Goal: Task Accomplishment & Management: Manage account settings

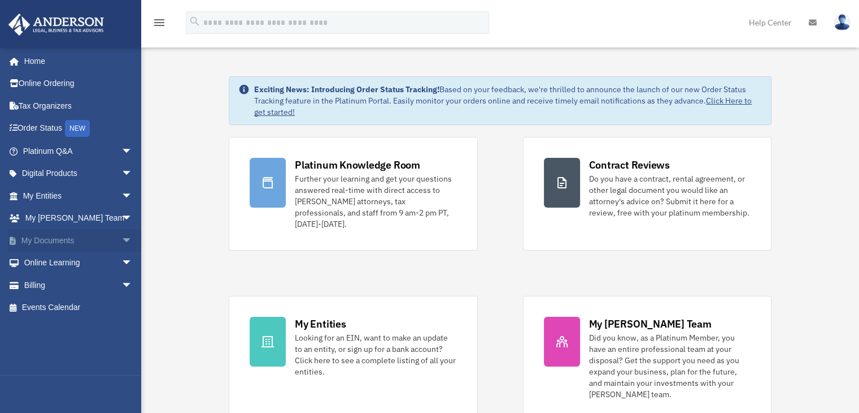
click at [38, 240] on link "My Documents arrow_drop_down" at bounding box center [79, 240] width 142 height 23
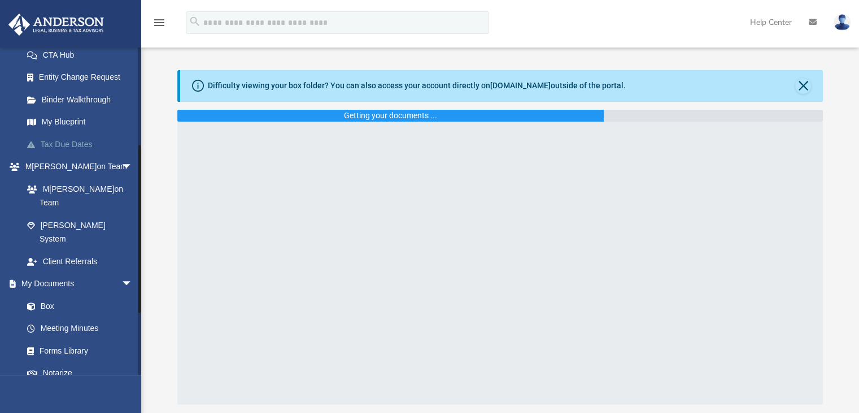
scroll to position [185, 0]
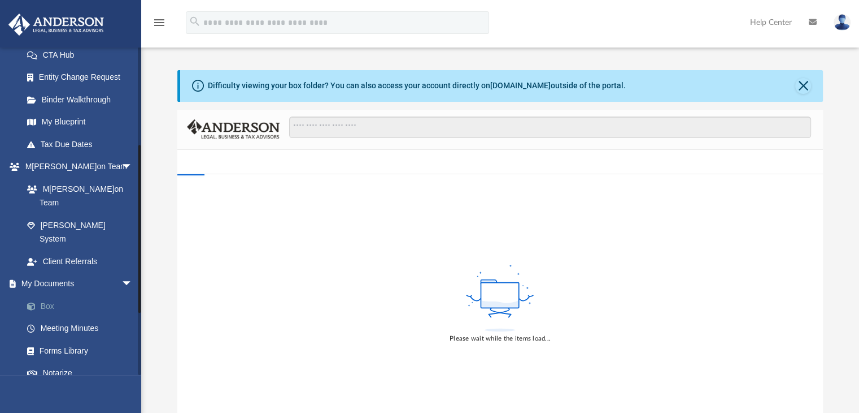
click at [59, 294] on link "Box" at bounding box center [83, 305] width 134 height 23
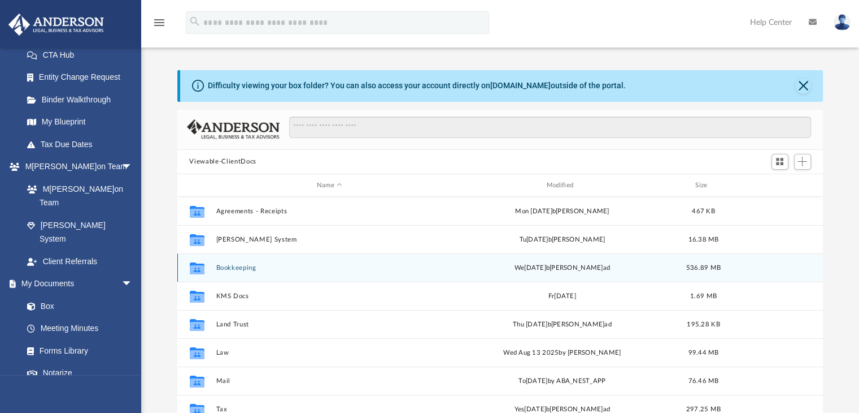
scroll to position [20, 0]
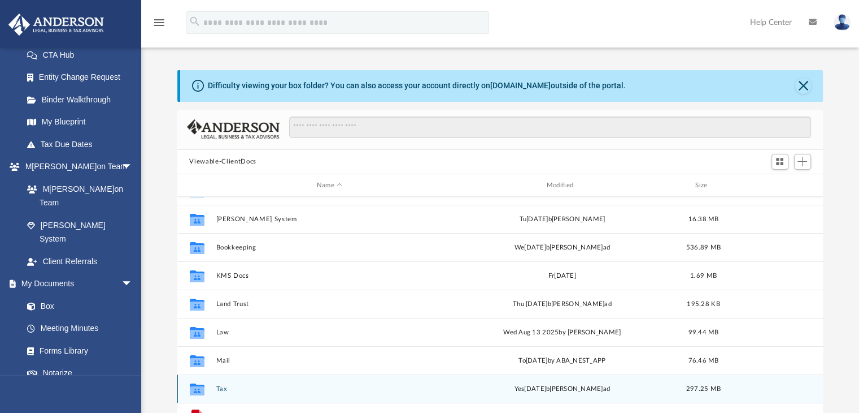
click at [219, 389] on button "Tax" at bounding box center [330, 388] width 228 height 7
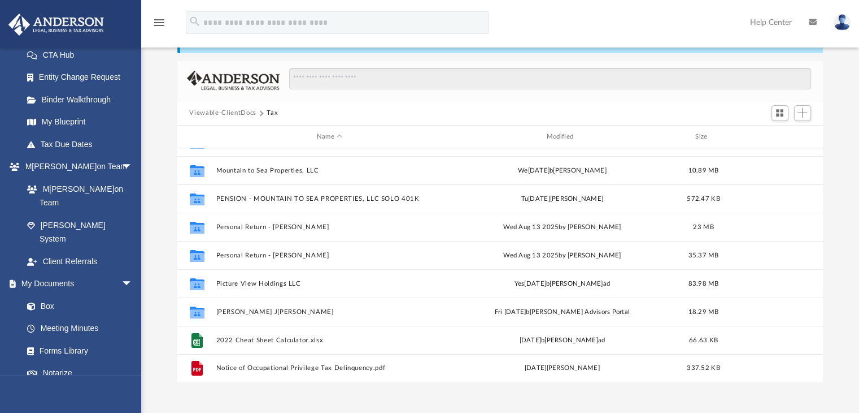
scroll to position [49, 0]
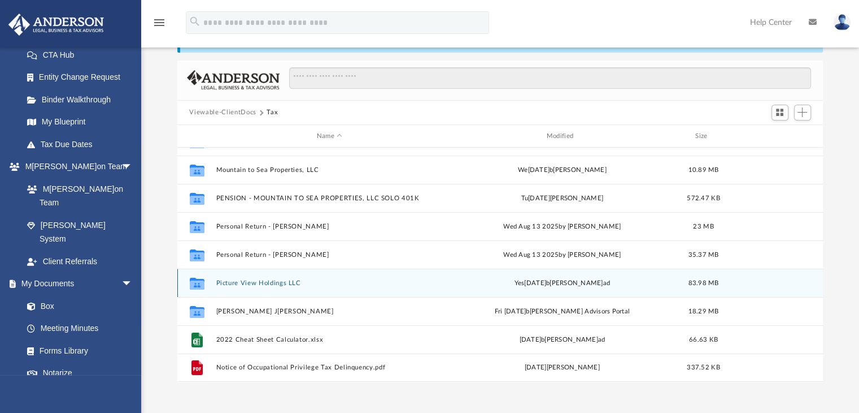
click at [275, 284] on button "Picture View Holdings LLC" at bounding box center [330, 282] width 228 height 7
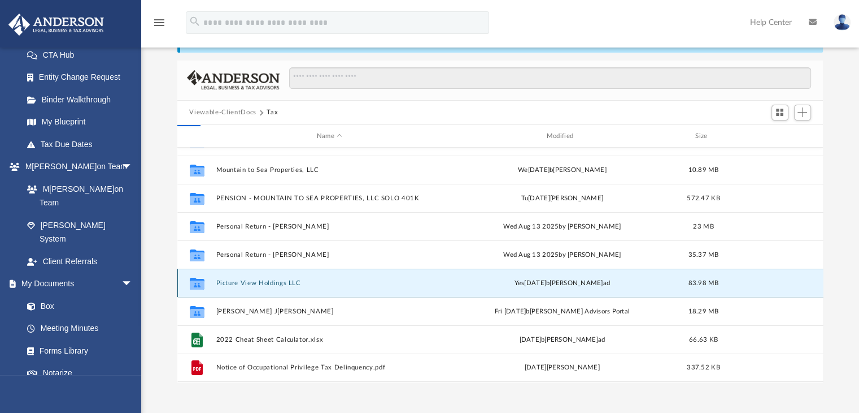
scroll to position [0, 0]
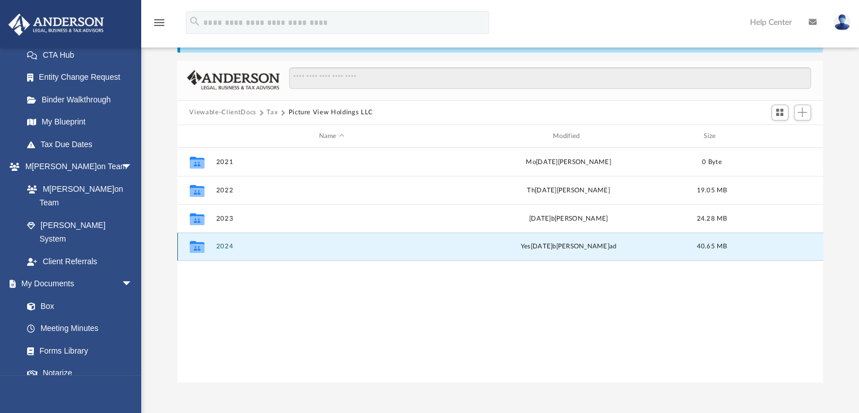
click at [227, 245] on button "2024" at bounding box center [332, 246] width 232 height 7
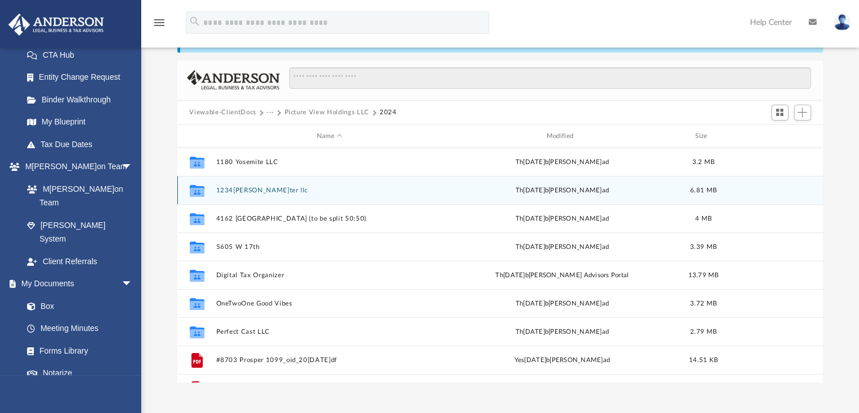
click at [255, 190] on button "1234[PERSON_NAME]ter llc" at bounding box center [330, 189] width 228 height 7
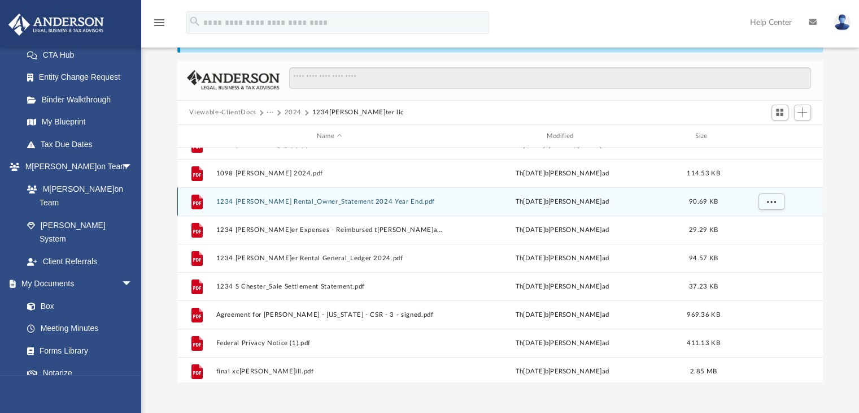
scroll to position [103, 0]
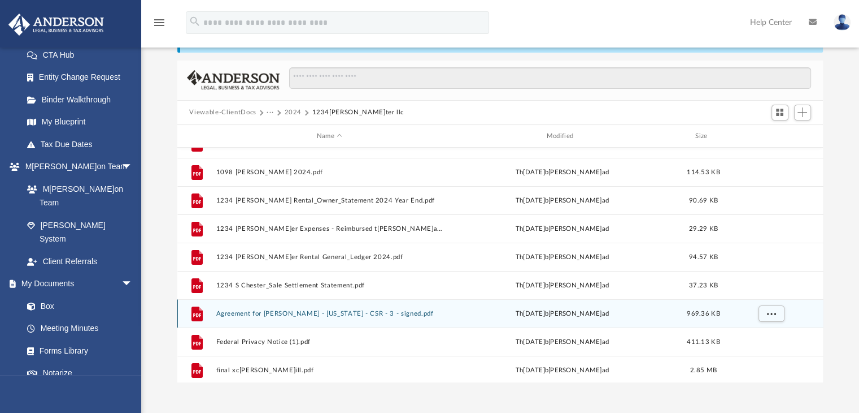
click at [282, 312] on button "Agreement for [PERSON_NAME] - [US_STATE] - CSR - 3 - signed.pdf" at bounding box center [330, 313] width 228 height 7
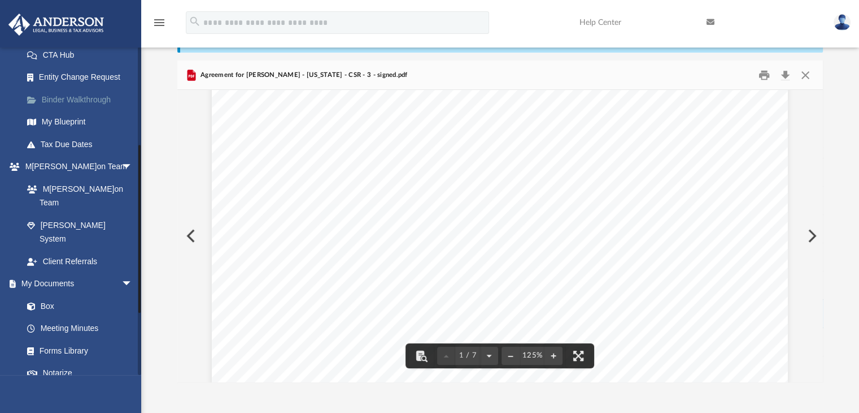
scroll to position [0, 0]
click at [805, 70] on button "Close" at bounding box center [806, 75] width 20 height 18
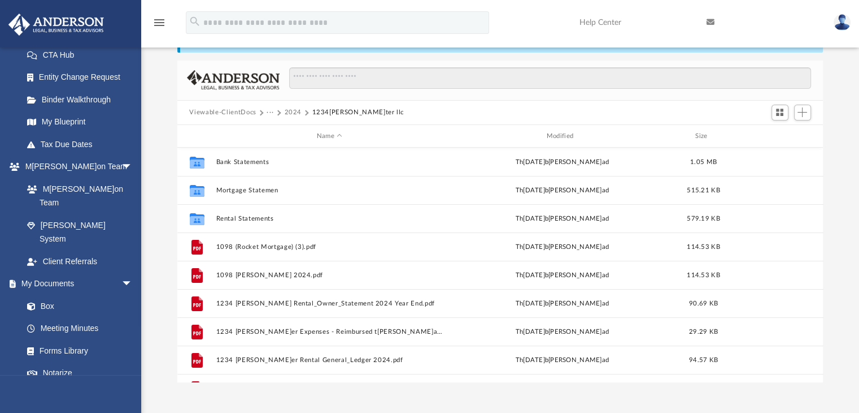
click at [296, 111] on button "2024" at bounding box center [293, 112] width 18 height 10
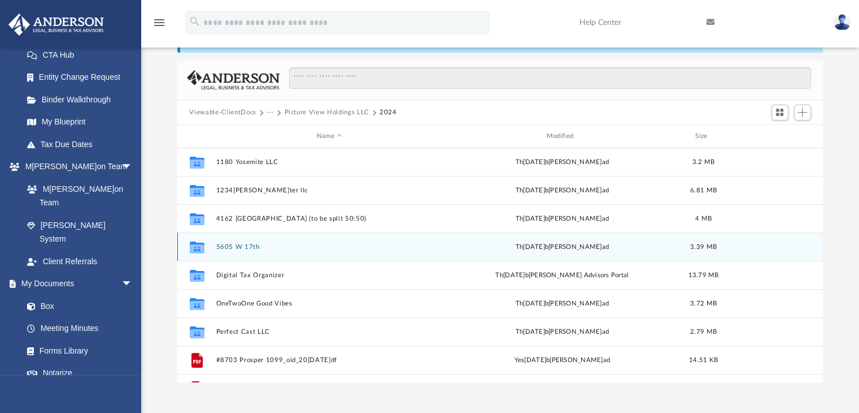
click at [249, 245] on button "5605 W 17th" at bounding box center [330, 246] width 228 height 7
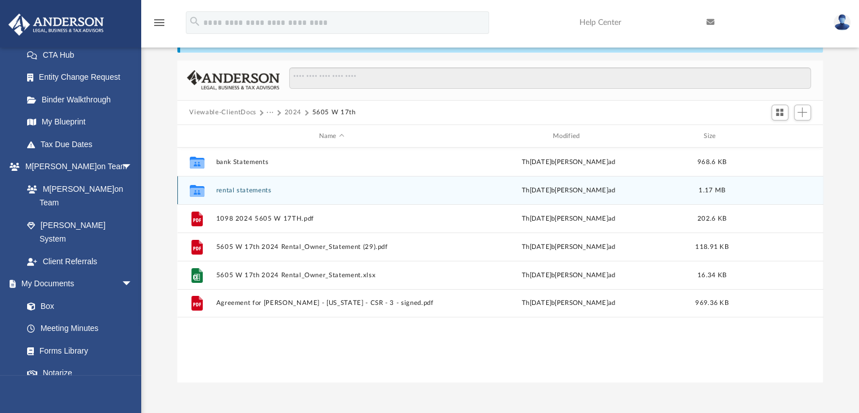
click at [254, 188] on button "rental statements" at bounding box center [332, 189] width 232 height 7
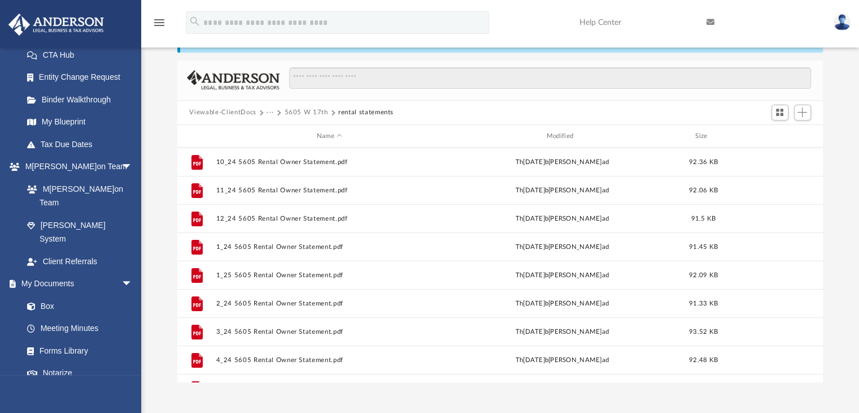
click at [270, 112] on button "···" at bounding box center [270, 112] width 7 height 10
click at [391, 41] on div "menu search Site Menu add [EMAIL_ADDRESS][DOMAIN_NAME] My Profile Reset Passwor…" at bounding box center [429, 27] width 843 height 38
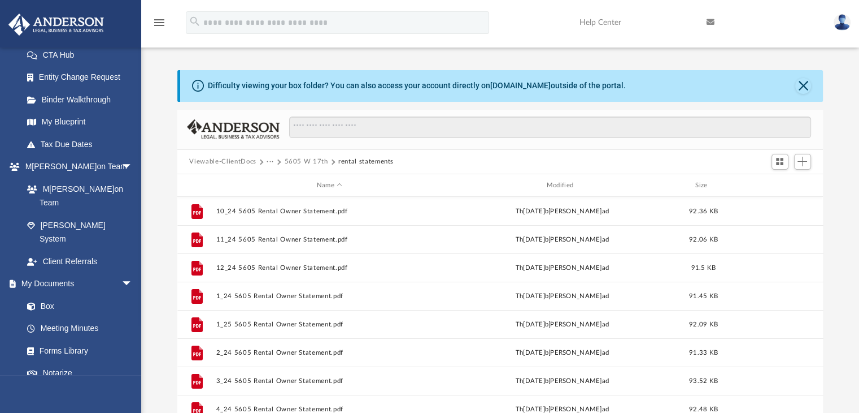
click at [290, 154] on div "Viewable-ClientDocs ··· [STREET_ADDRESS]" at bounding box center [500, 162] width 646 height 25
click at [294, 161] on button "5605 W 17th" at bounding box center [306, 162] width 44 height 10
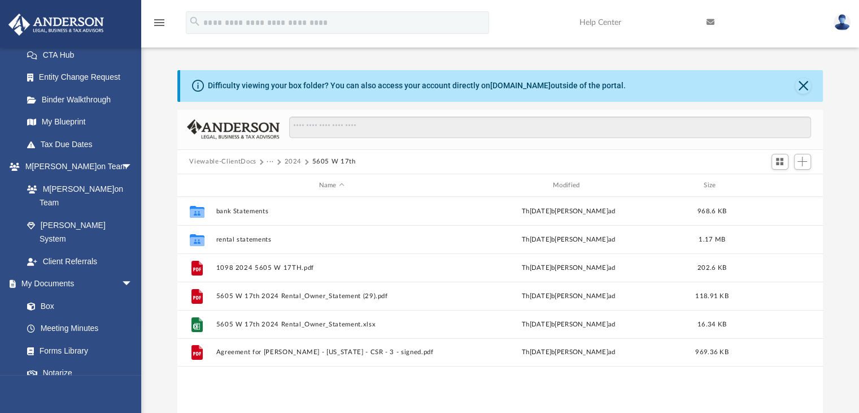
click at [296, 159] on button "2024" at bounding box center [293, 162] width 18 height 10
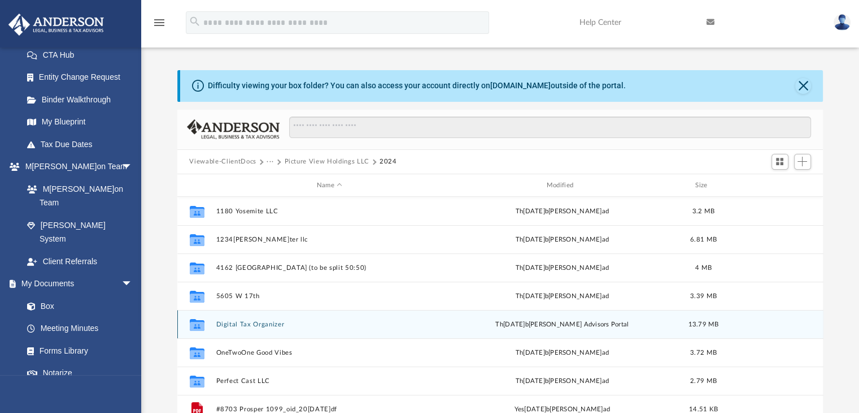
click at [255, 324] on button "Digital Tax Organizer" at bounding box center [330, 323] width 228 height 7
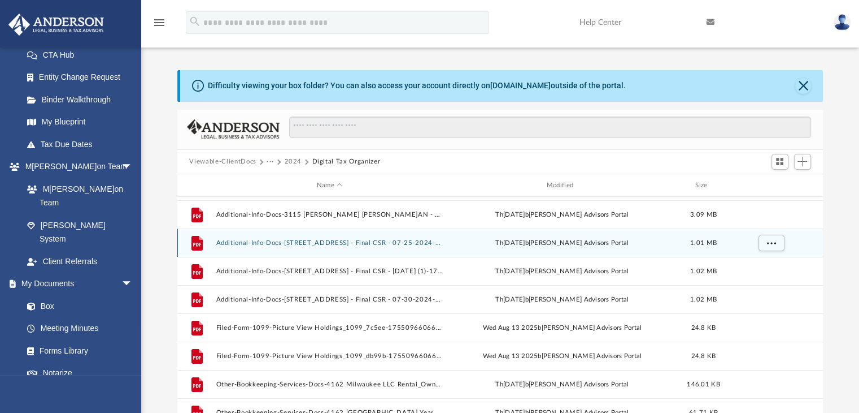
scroll to position [77, 0]
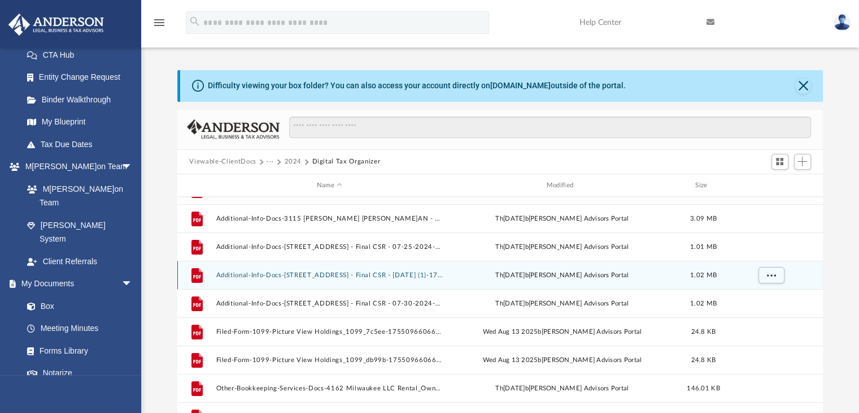
click at [325, 272] on button "Additional-Info-Docs-[STREET_ADDRESS] - Final CSR - [DATE] (1)-1755208955689e5c…" at bounding box center [330, 274] width 228 height 7
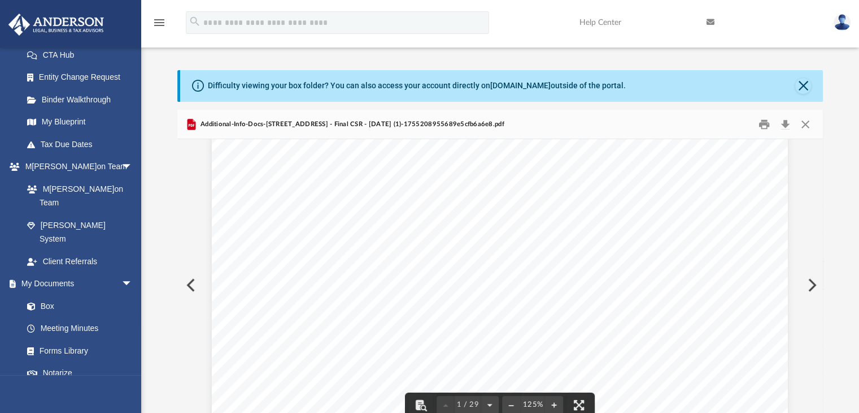
scroll to position [0, 0]
click at [806, 127] on button "Close" at bounding box center [806, 124] width 20 height 18
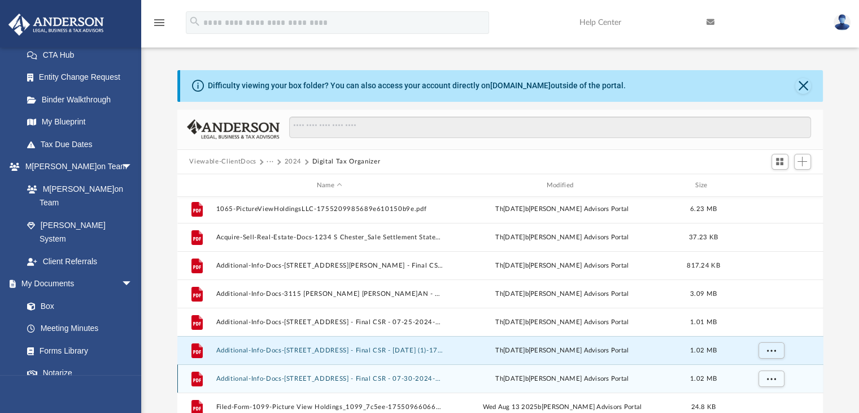
scroll to position [1, 0]
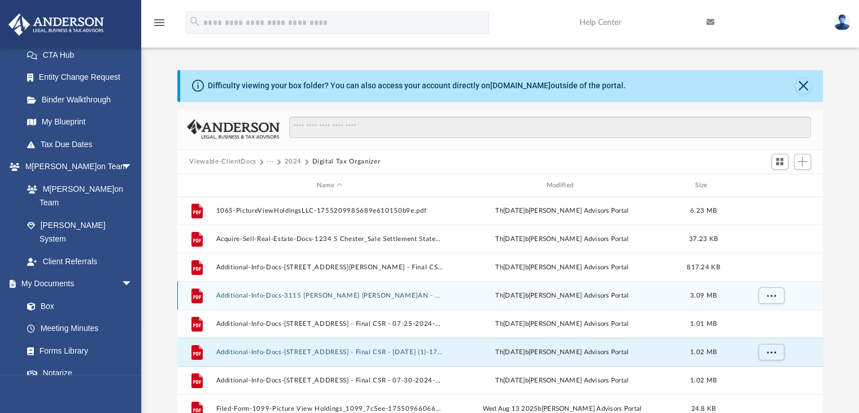
click at [351, 297] on button "Additional-Info-Docs-3115 [PERSON_NAME] [PERSON_NAME]AN - 22831.1-1755208955689…" at bounding box center [330, 295] width 228 height 7
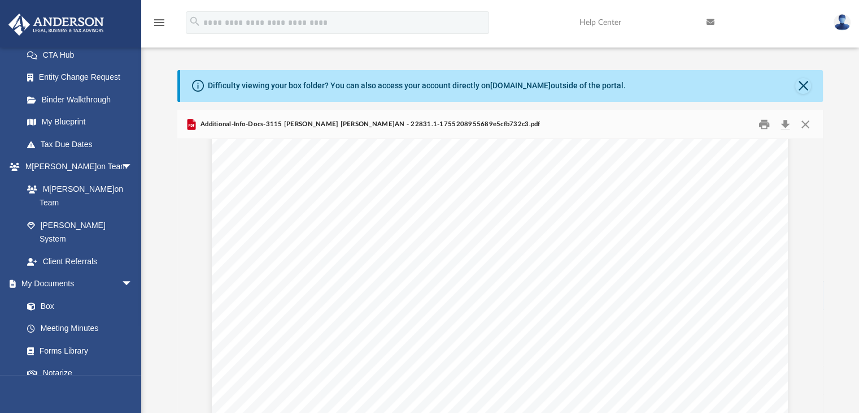
scroll to position [6110, 0]
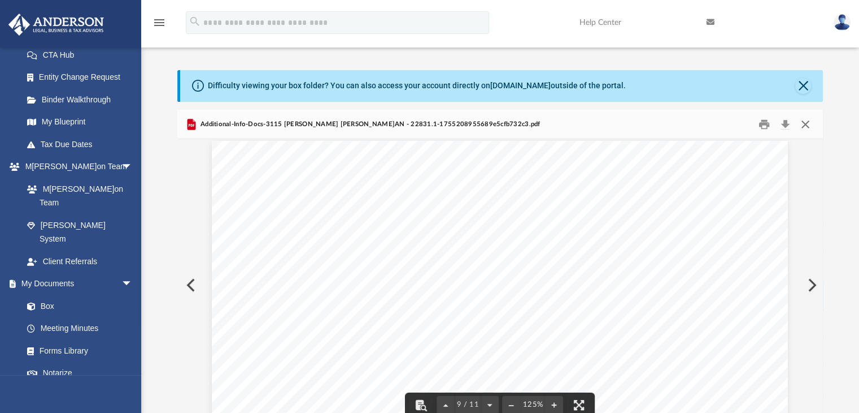
click at [807, 123] on button "Close" at bounding box center [806, 124] width 20 height 18
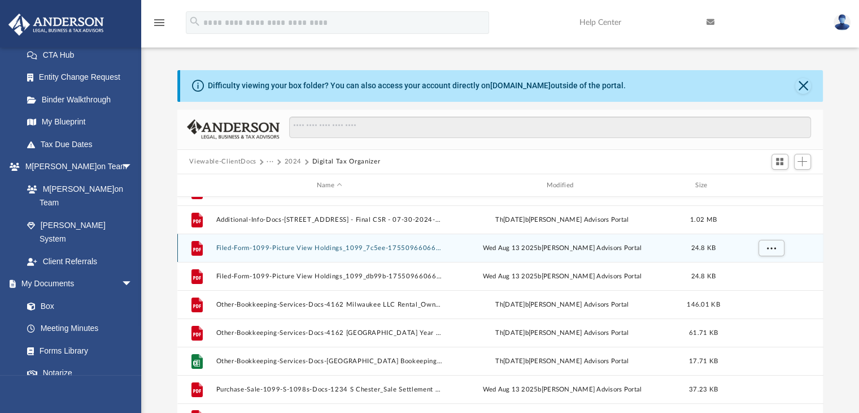
scroll to position [140, 0]
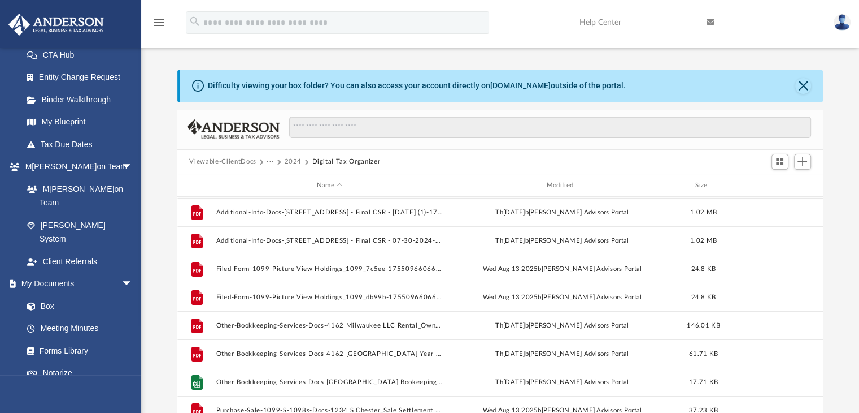
click at [842, 233] on div "Difficulty viewing your box folder? You can also access your account directly o…" at bounding box center [500, 250] width 718 height 361
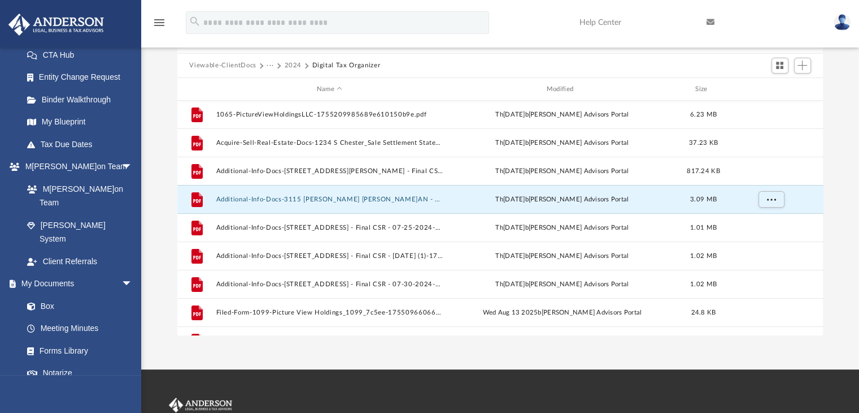
scroll to position [0, 0]
click at [348, 63] on button "Digital Tax Organizer" at bounding box center [346, 65] width 68 height 10
click at [294, 64] on button "2024" at bounding box center [293, 65] width 18 height 10
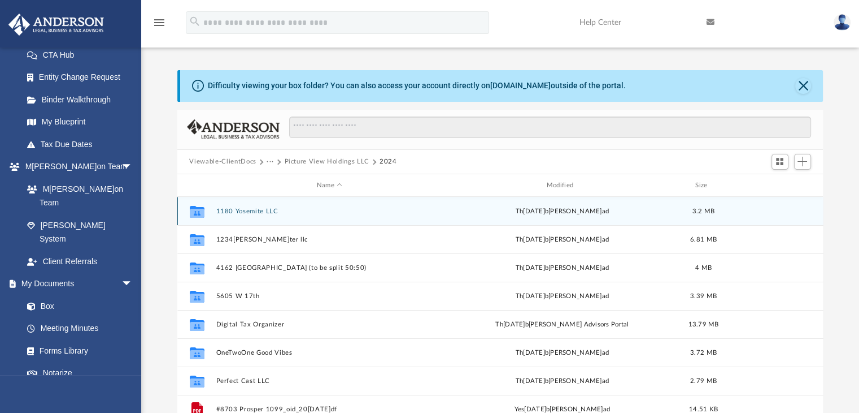
click at [269, 215] on div "Collaborated Folder 1180 Yosemite LLC Th[DATE] b[PERSON_NAME]ad 3.2 MB" at bounding box center [500, 211] width 646 height 28
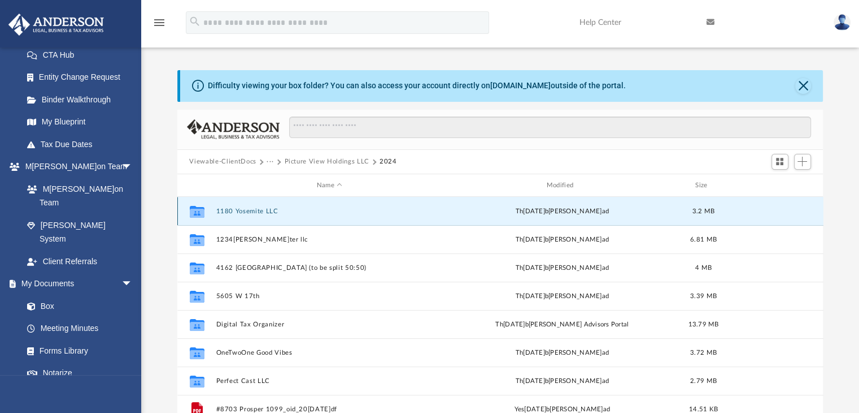
click at [267, 212] on button "1180 Yosemite LLC" at bounding box center [330, 210] width 228 height 7
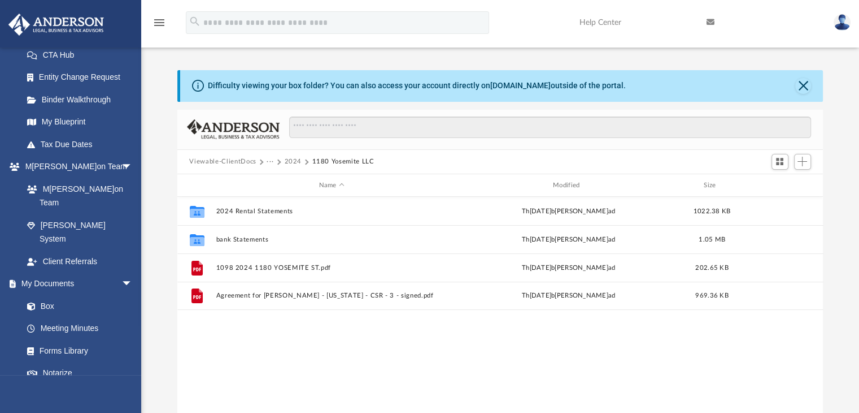
click at [296, 163] on button "2024" at bounding box center [293, 162] width 18 height 10
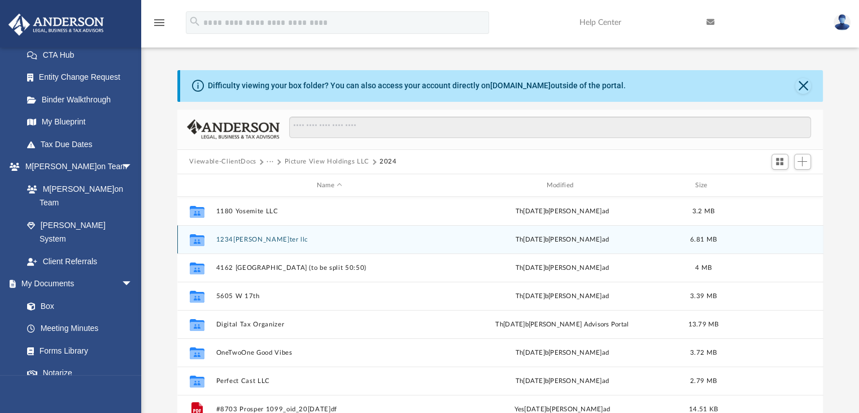
click at [263, 245] on div "Collaborated Folder 1234 S [PERSON_NAME] llc [DATE] by [PERSON_NAME] 6.81 MB" at bounding box center [500, 239] width 646 height 28
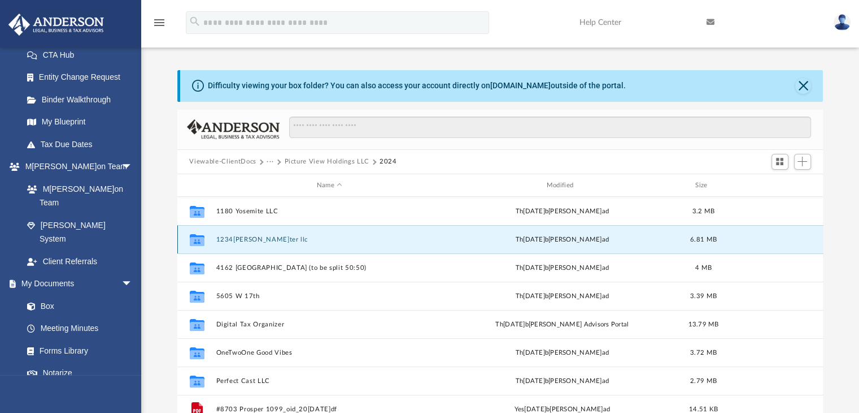
click at [263, 240] on button "1234[PERSON_NAME]ter llc" at bounding box center [330, 239] width 228 height 7
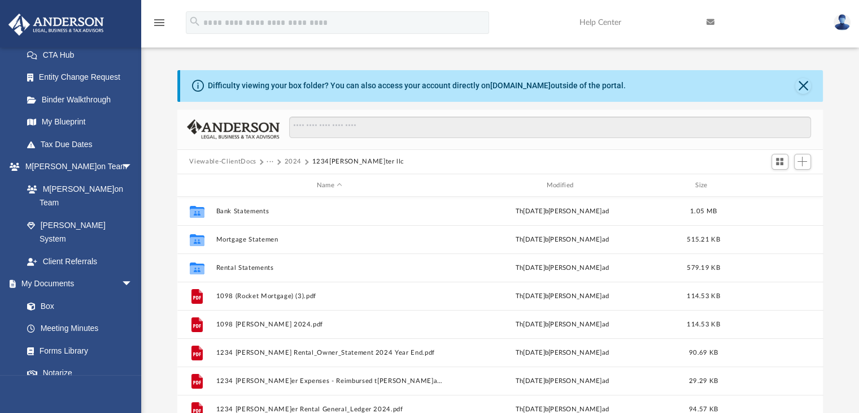
click at [290, 158] on button "2024" at bounding box center [293, 162] width 18 height 10
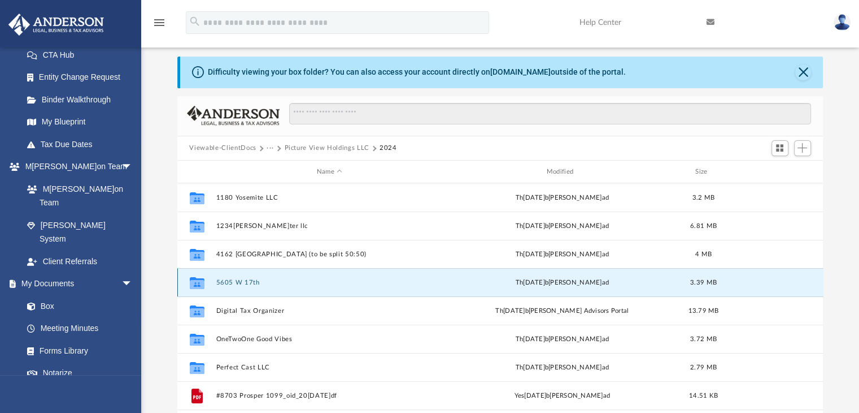
click at [246, 281] on button "5605 W 17th" at bounding box center [330, 282] width 228 height 7
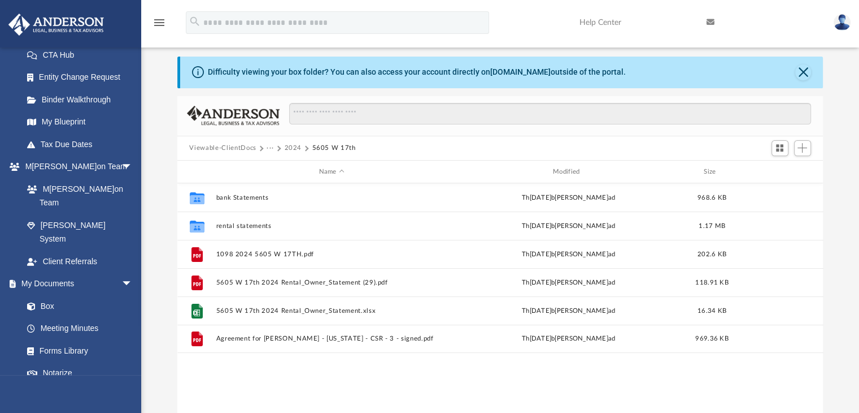
click at [298, 149] on button "2024" at bounding box center [293, 148] width 18 height 10
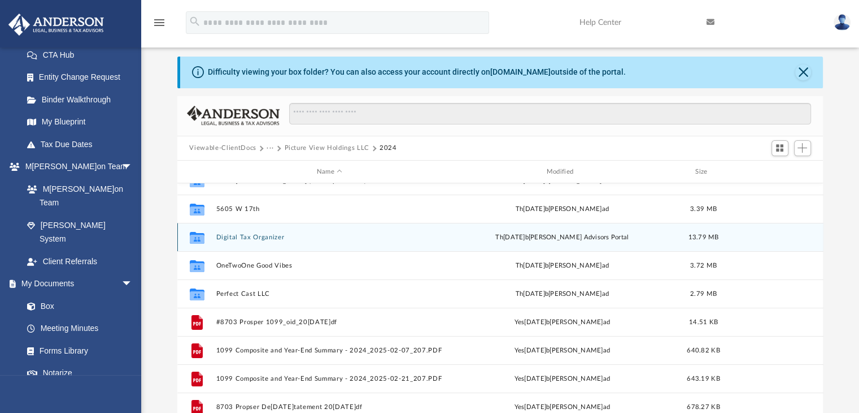
scroll to position [73, 0]
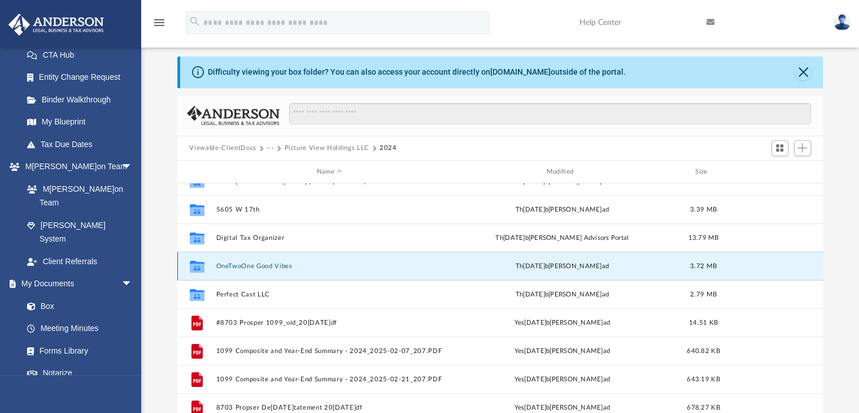
click at [245, 265] on button "OneTwoOne Good Vibes" at bounding box center [330, 265] width 228 height 7
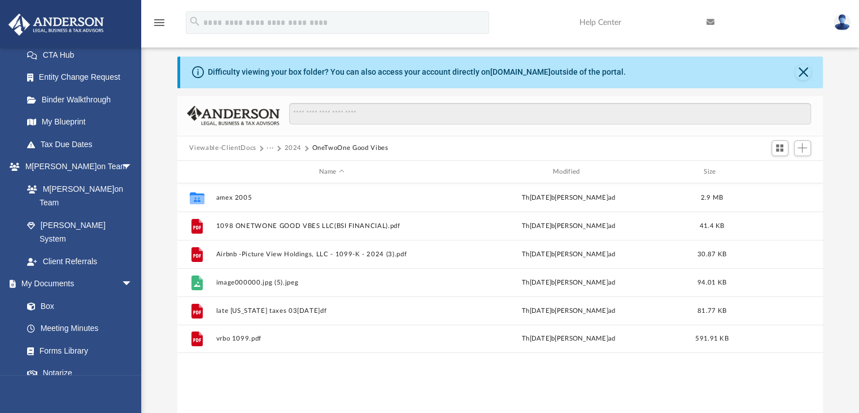
click at [293, 146] on button "2024" at bounding box center [293, 148] width 18 height 10
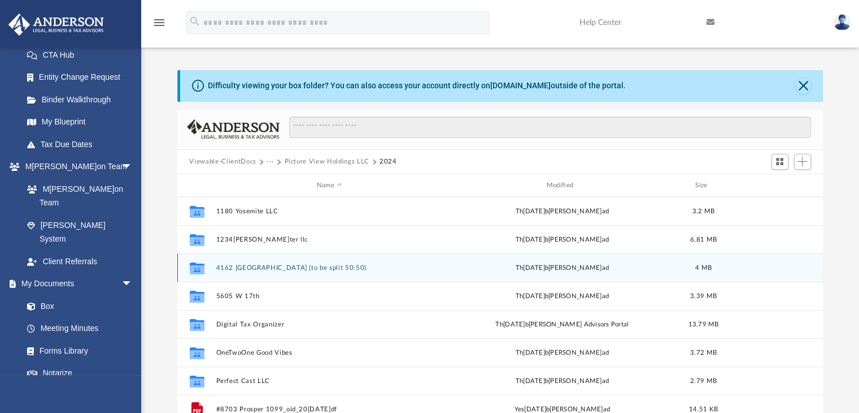
click at [275, 268] on button "4162 [GEOGRAPHIC_DATA] (to be split 50:50)" at bounding box center [330, 267] width 228 height 7
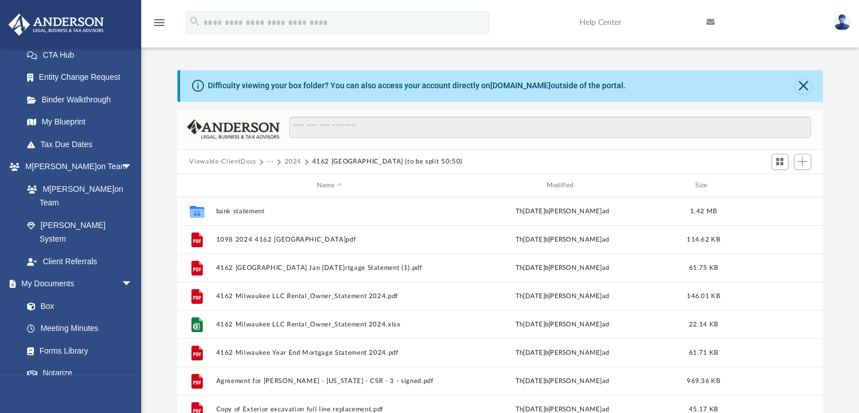
click at [290, 158] on button "2024" at bounding box center [293, 162] width 18 height 10
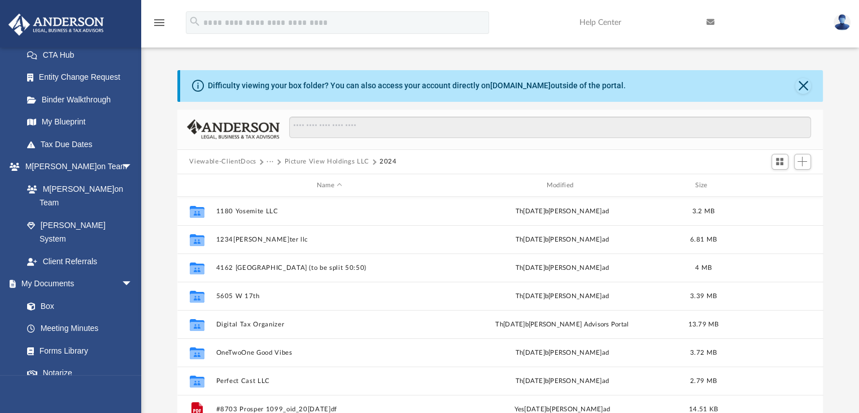
click at [329, 162] on button "Picture View Holdings LLC" at bounding box center [326, 162] width 85 height 10
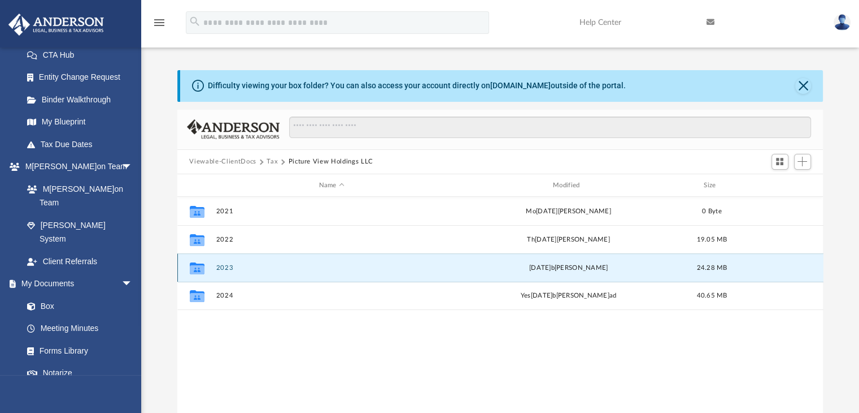
click at [230, 266] on button "2023" at bounding box center [332, 267] width 232 height 7
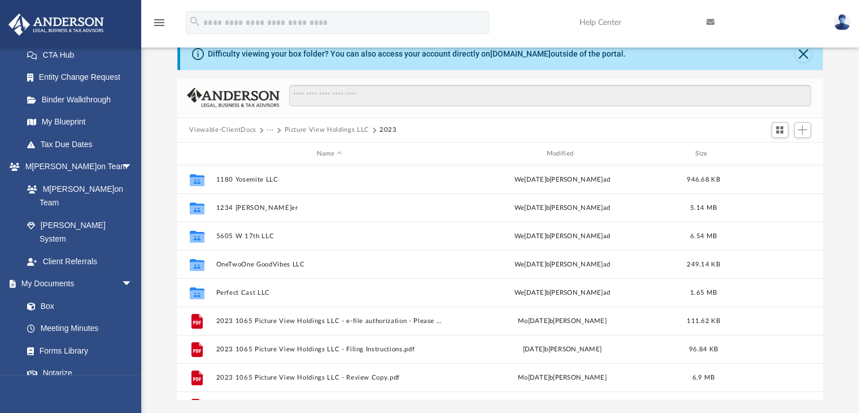
click at [315, 129] on button "Picture View Holdings LLC" at bounding box center [326, 130] width 85 height 10
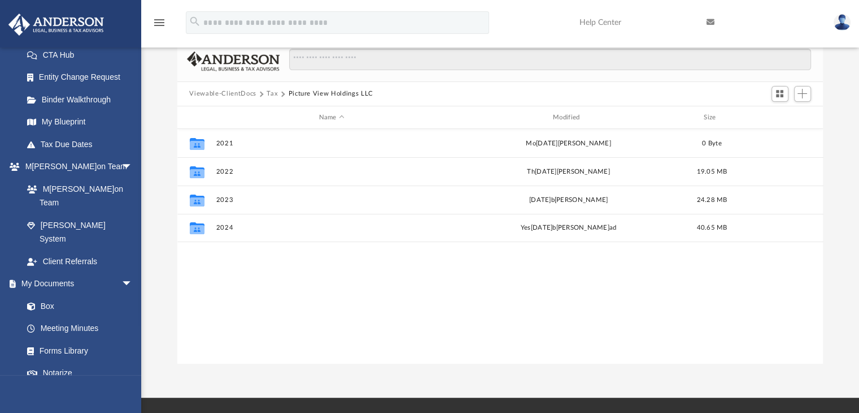
scroll to position [67, 0]
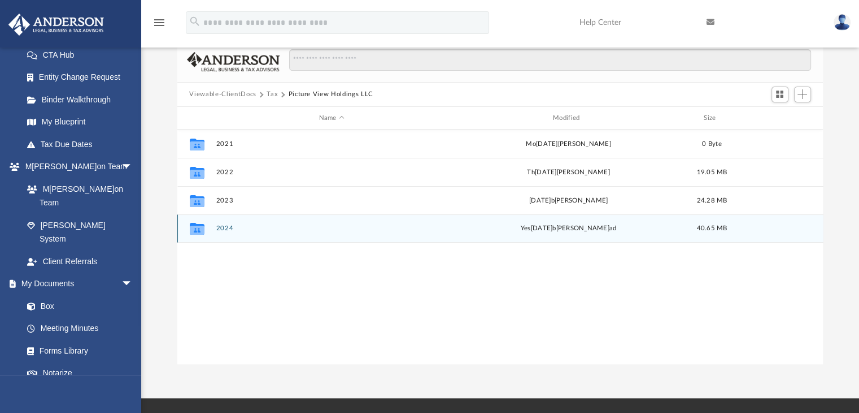
click at [227, 229] on button "2024" at bounding box center [332, 228] width 232 height 7
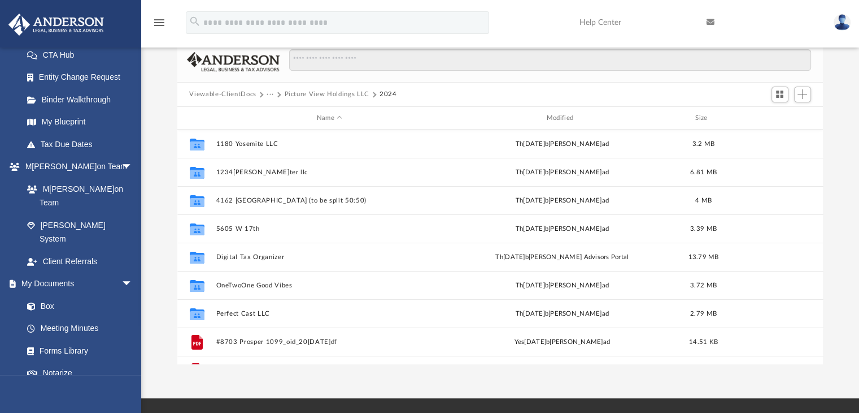
scroll to position [161, 0]
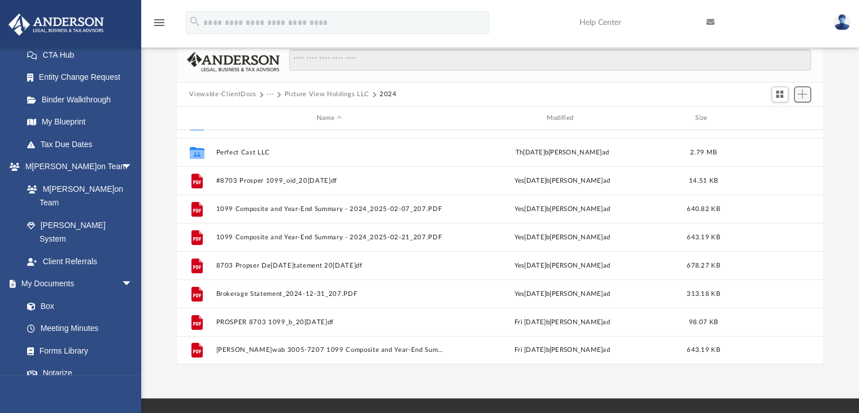
click at [802, 98] on span "Add" at bounding box center [803, 94] width 10 height 10
click at [784, 116] on li "Upload" at bounding box center [787, 117] width 36 height 12
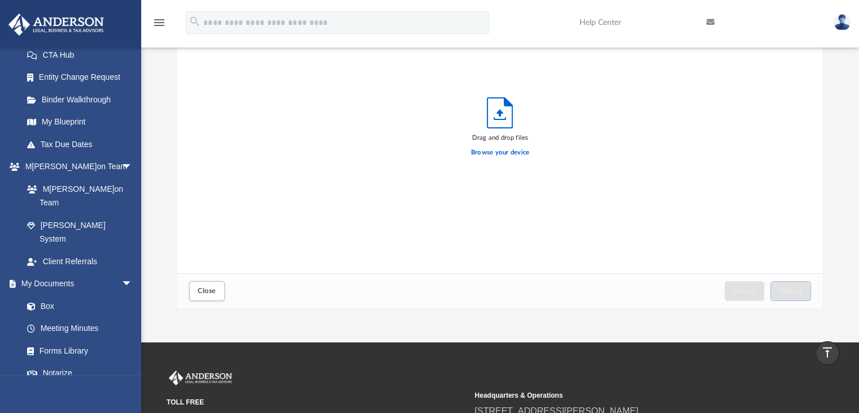
scroll to position [124, 0]
click at [510, 154] on label "Browse your device" at bounding box center [500, 152] width 59 height 10
click at [0, 0] on input "Browse your device" at bounding box center [0, 0] width 0 height 0
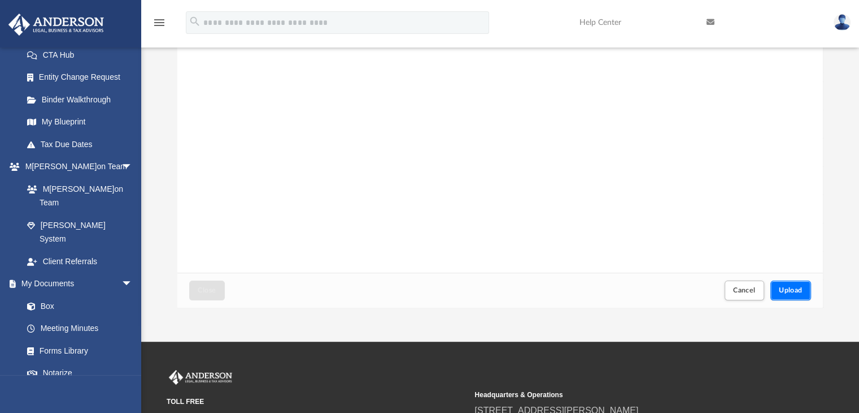
click at [774, 283] on button "Upload" at bounding box center [791, 290] width 41 height 20
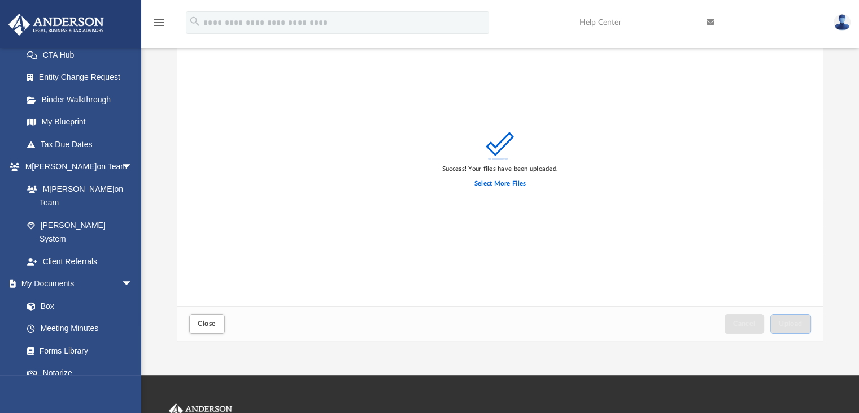
scroll to position [94, 0]
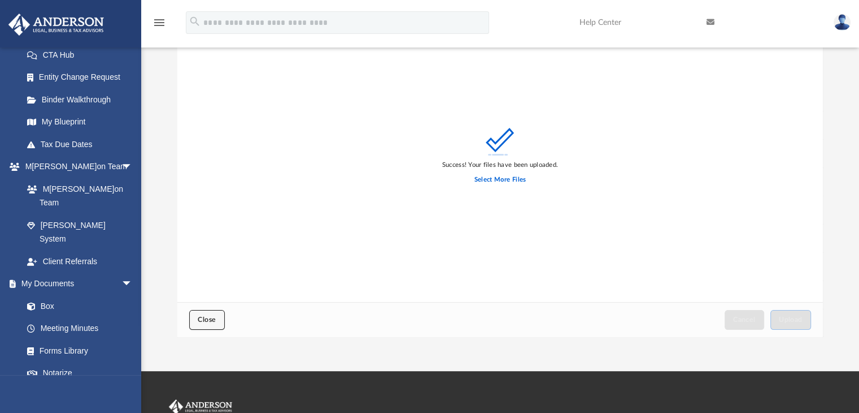
click at [215, 312] on button "Close" at bounding box center [206, 320] width 35 height 20
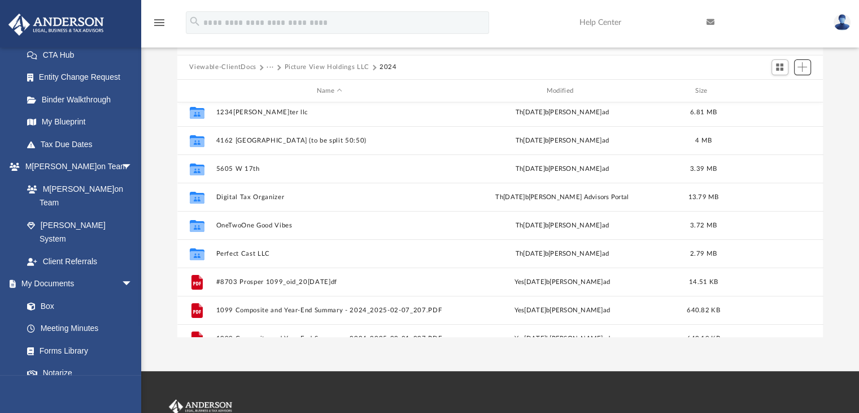
scroll to position [0, 0]
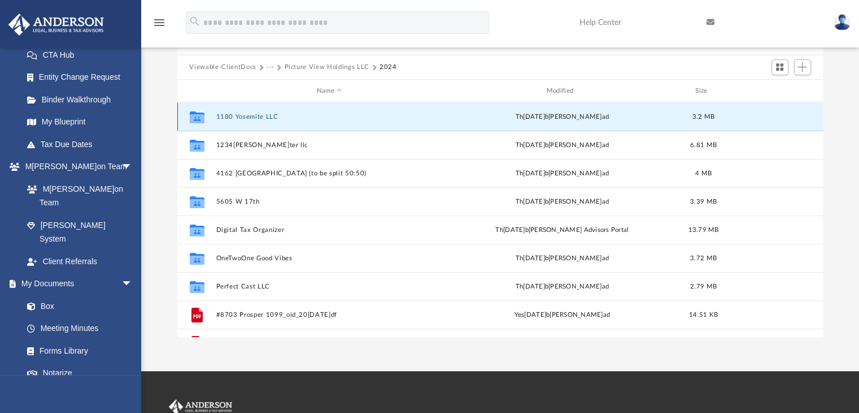
click at [267, 117] on button "1180 Yosemite LLC" at bounding box center [330, 116] width 228 height 7
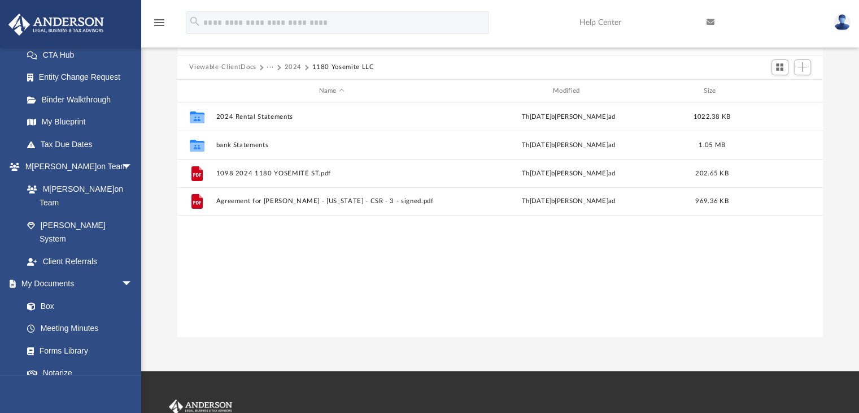
click at [296, 70] on button "2024" at bounding box center [293, 67] width 18 height 10
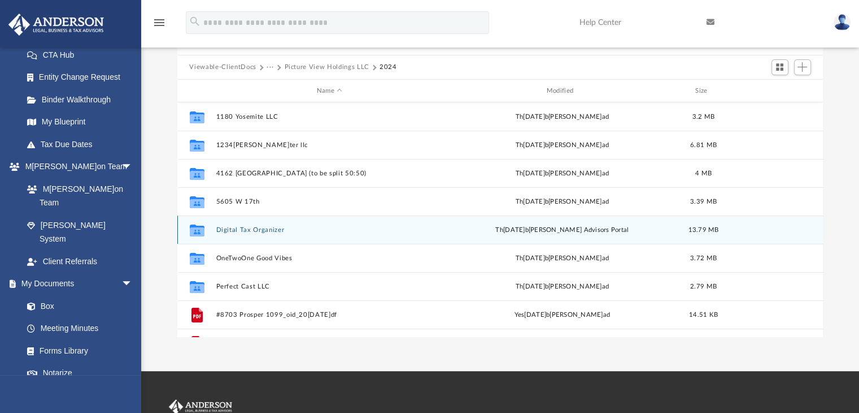
click at [251, 228] on button "Digital Tax Organizer" at bounding box center [330, 229] width 228 height 7
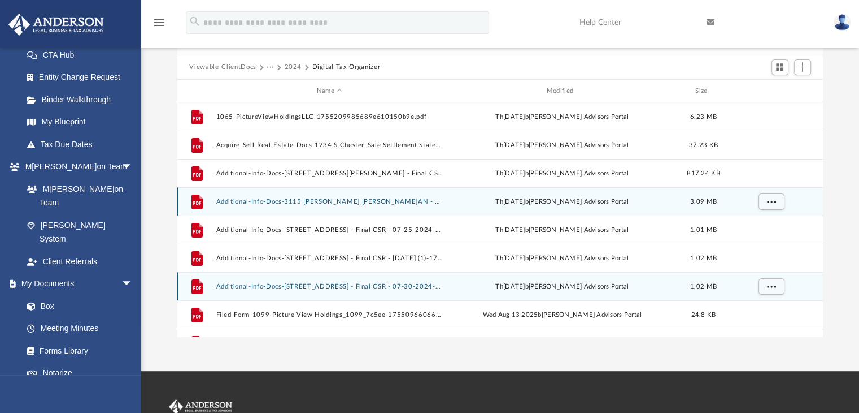
click at [254, 209] on div "File Additional-Info-Docs-3115 [PERSON_NAME] [PERSON_NAME]AN - 22831.1-17552089…" at bounding box center [500, 201] width 646 height 28
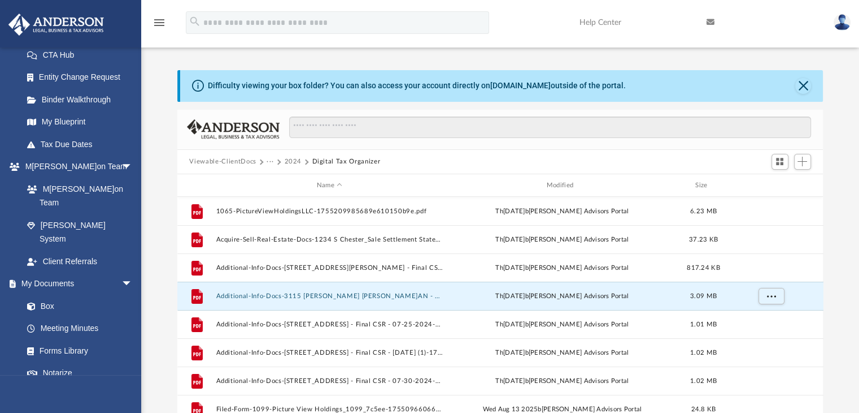
click at [297, 159] on button "2024" at bounding box center [293, 162] width 18 height 10
